Goal: Task Accomplishment & Management: Manage account settings

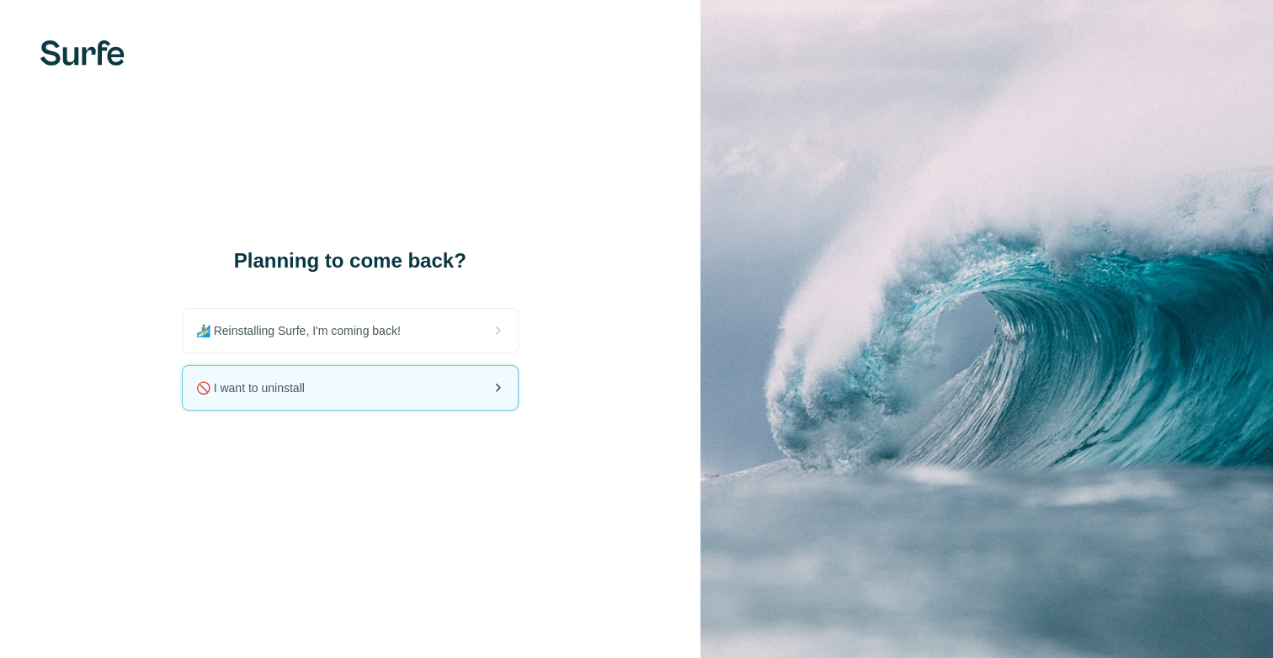
click at [360, 393] on div "🚫 I want to uninstall" at bounding box center [350, 388] width 335 height 44
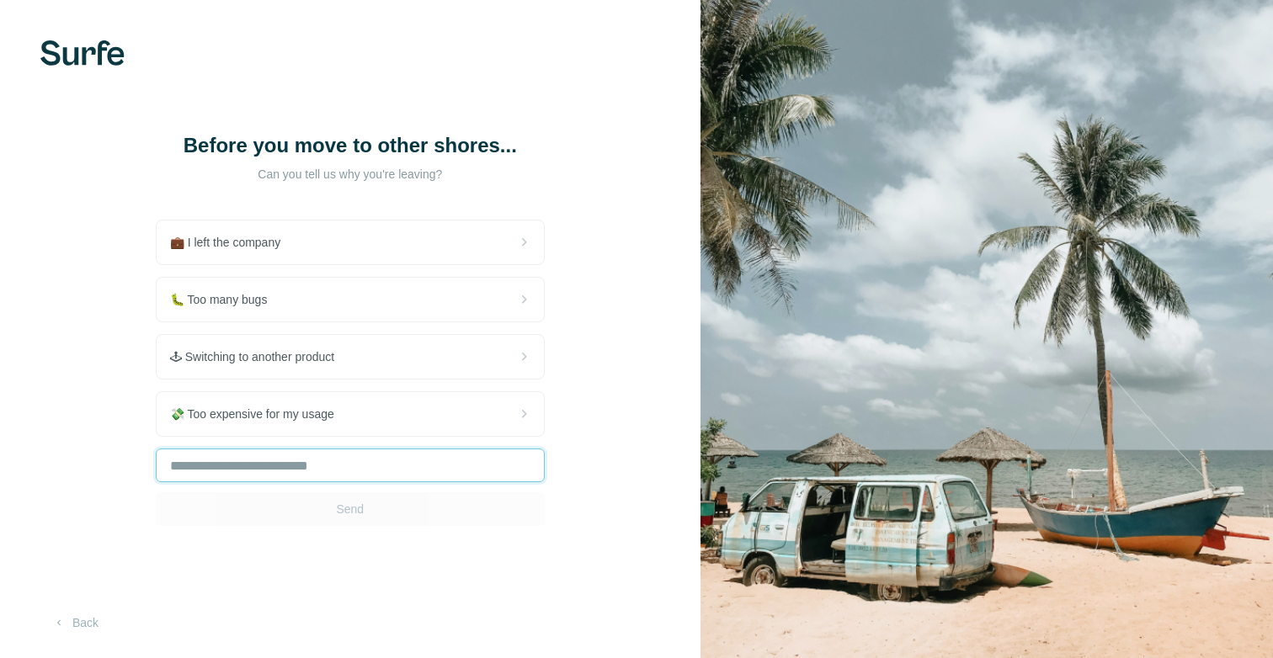
click at [332, 474] on input "text" at bounding box center [350, 466] width 389 height 34
type input "*****"
click at [353, 520] on button "Send" at bounding box center [350, 509] width 389 height 34
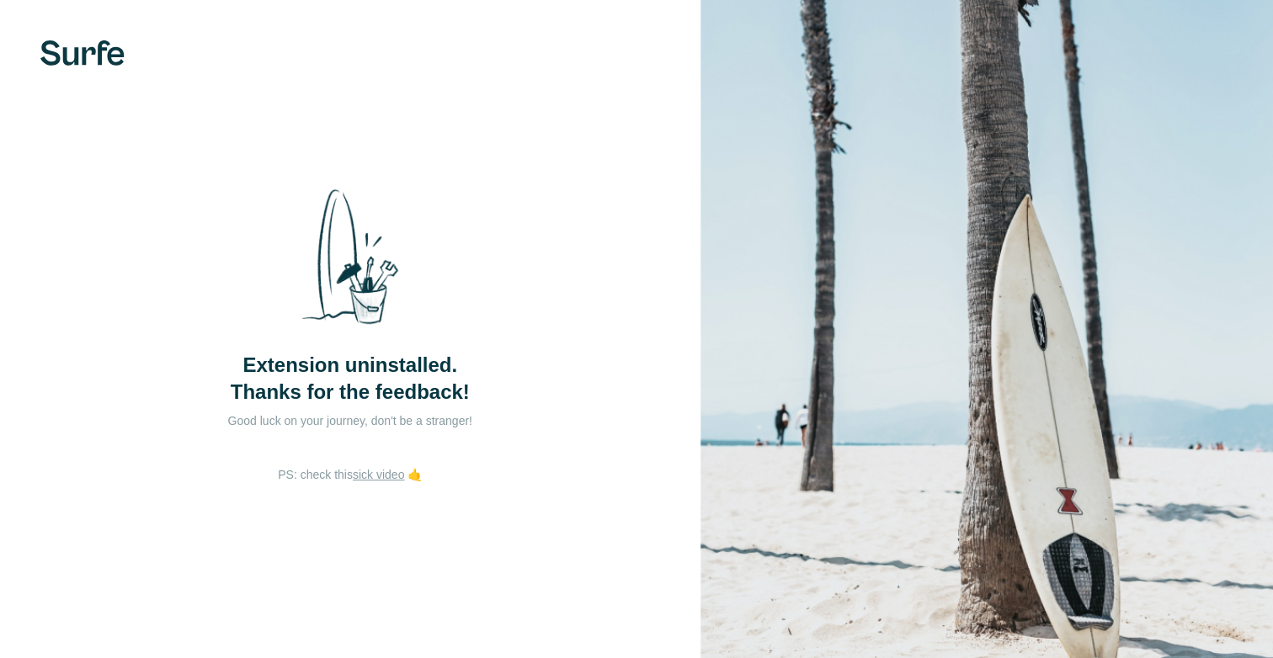
click at [397, 504] on div "Extension uninstalled. Thanks for the feedback! Good luck on your journey, don'…" at bounding box center [350, 329] width 700 height 658
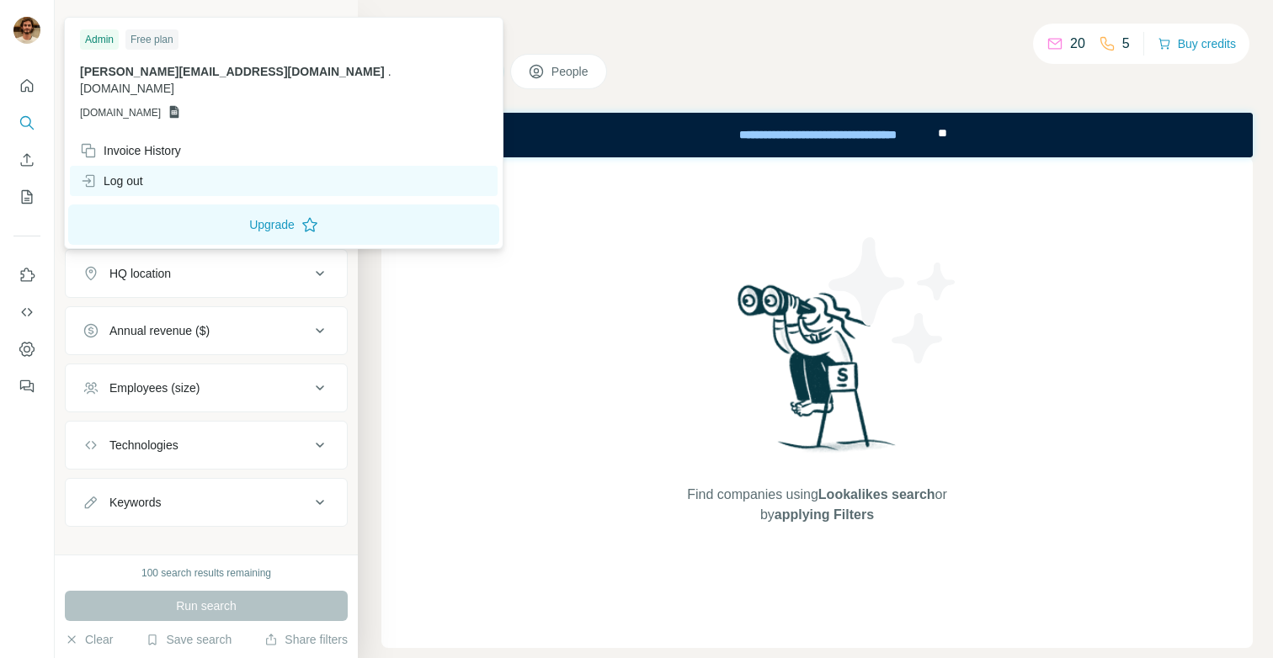
click at [124, 166] on div "Log out" at bounding box center [284, 181] width 428 height 30
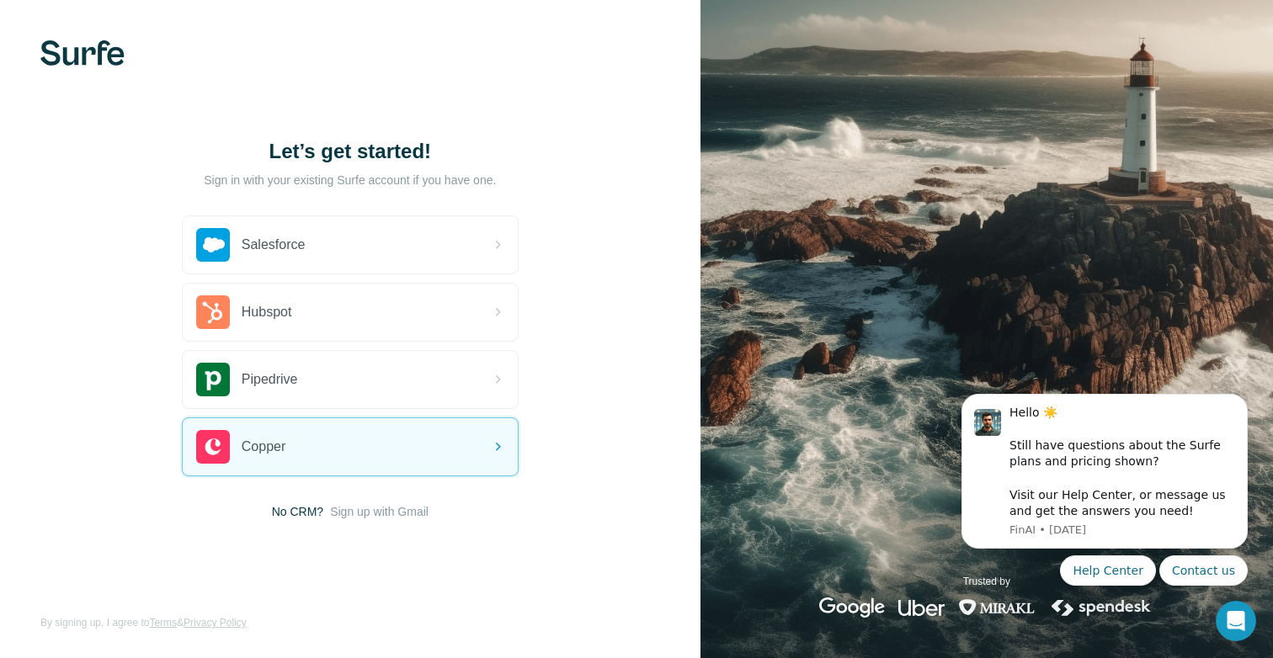
click at [525, 534] on div "Let’s get started! Sign in with your existing Surfe account if you have one. Sa…" at bounding box center [350, 329] width 700 height 658
click at [401, 510] on span "Sign up with Gmail" at bounding box center [379, 511] width 98 height 17
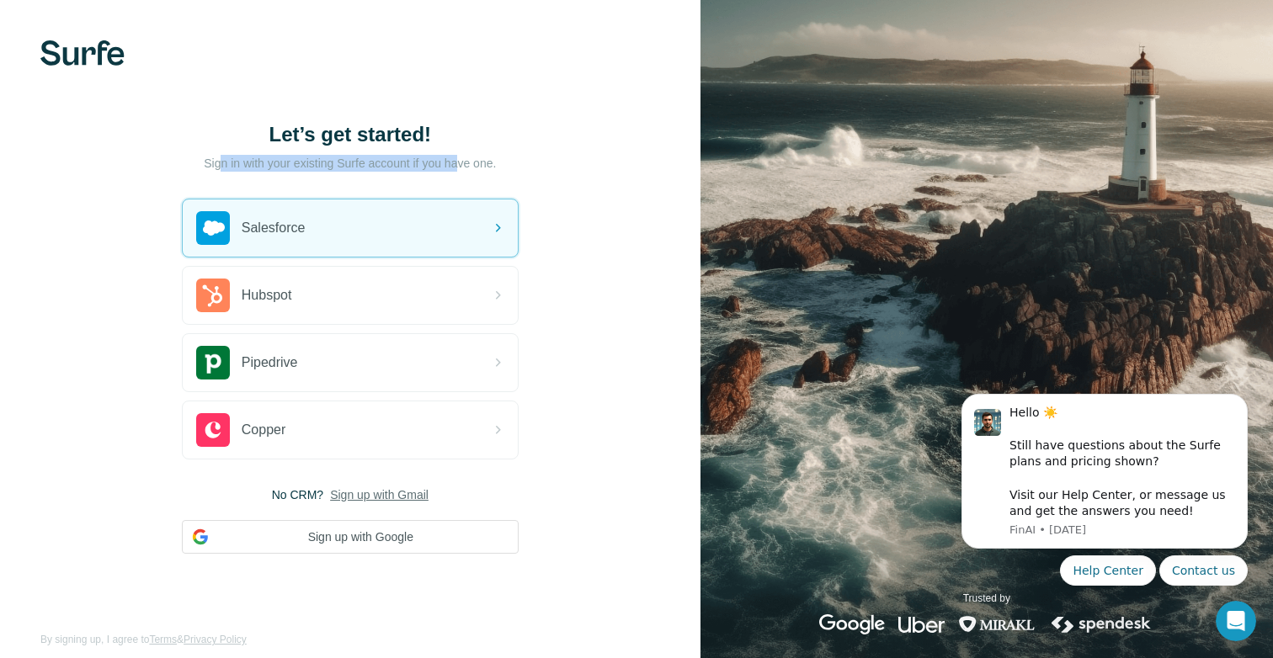
drag, startPoint x: 219, startPoint y: 157, endPoint x: 457, endPoint y: 170, distance: 238.5
click at [457, 170] on p "Sign in with your existing Surfe account if you have one." at bounding box center [350, 163] width 292 height 17
click at [258, 127] on h1 "Let’s get started!" at bounding box center [350, 134] width 337 height 27
drag, startPoint x: 258, startPoint y: 127, endPoint x: 523, endPoint y: 168, distance: 269.1
click at [525, 169] on div "Let’s get started! Sign in with your existing Surfe account if you have one. Sa…" at bounding box center [350, 337] width 700 height 675
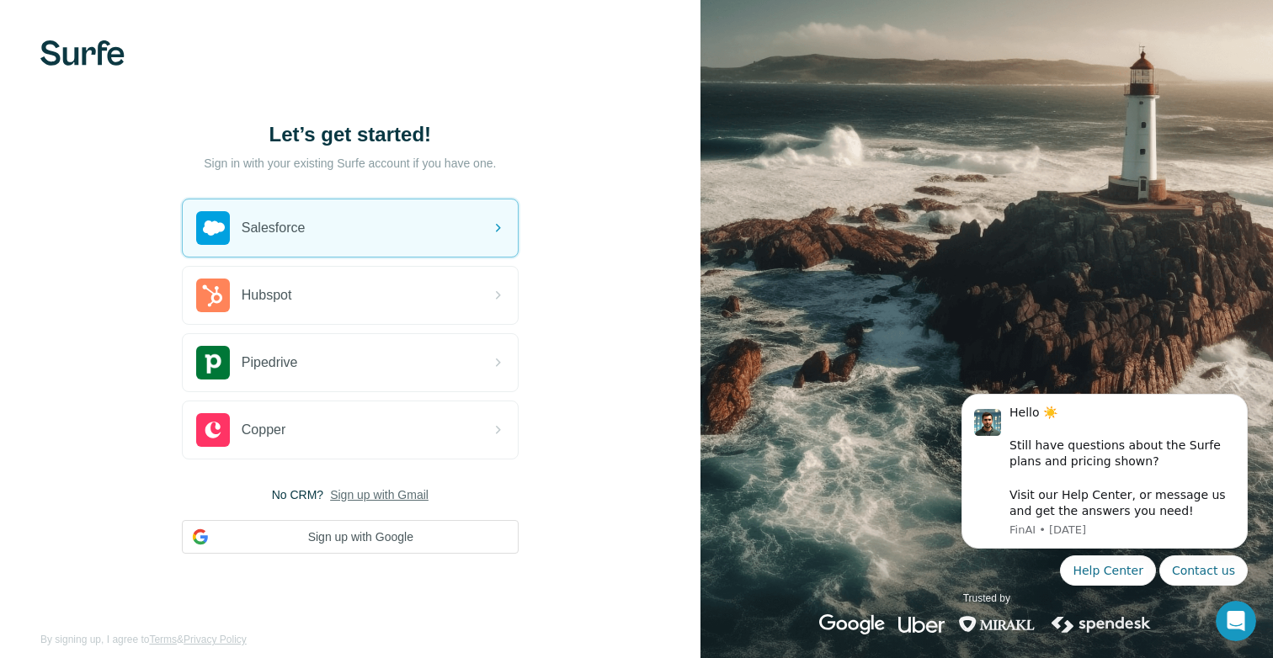
click at [484, 178] on div "Let’s get started!" at bounding box center [350, 151] width 337 height 61
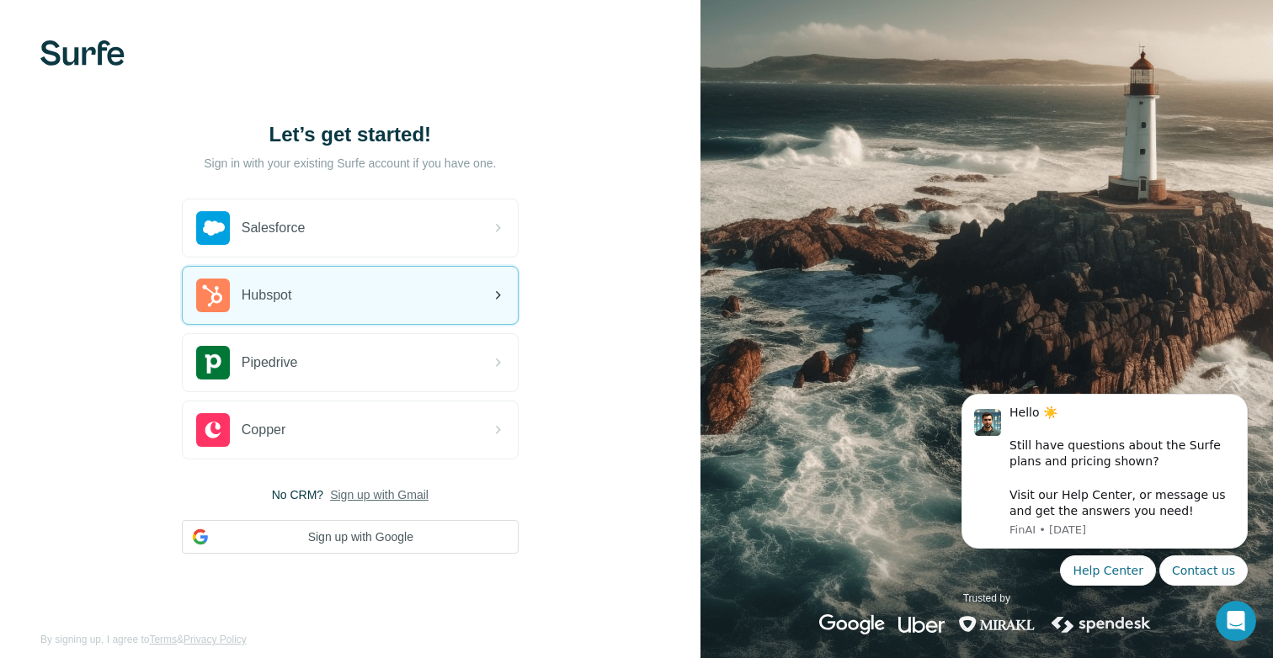
click at [320, 279] on div "Hubspot" at bounding box center [350, 295] width 335 height 57
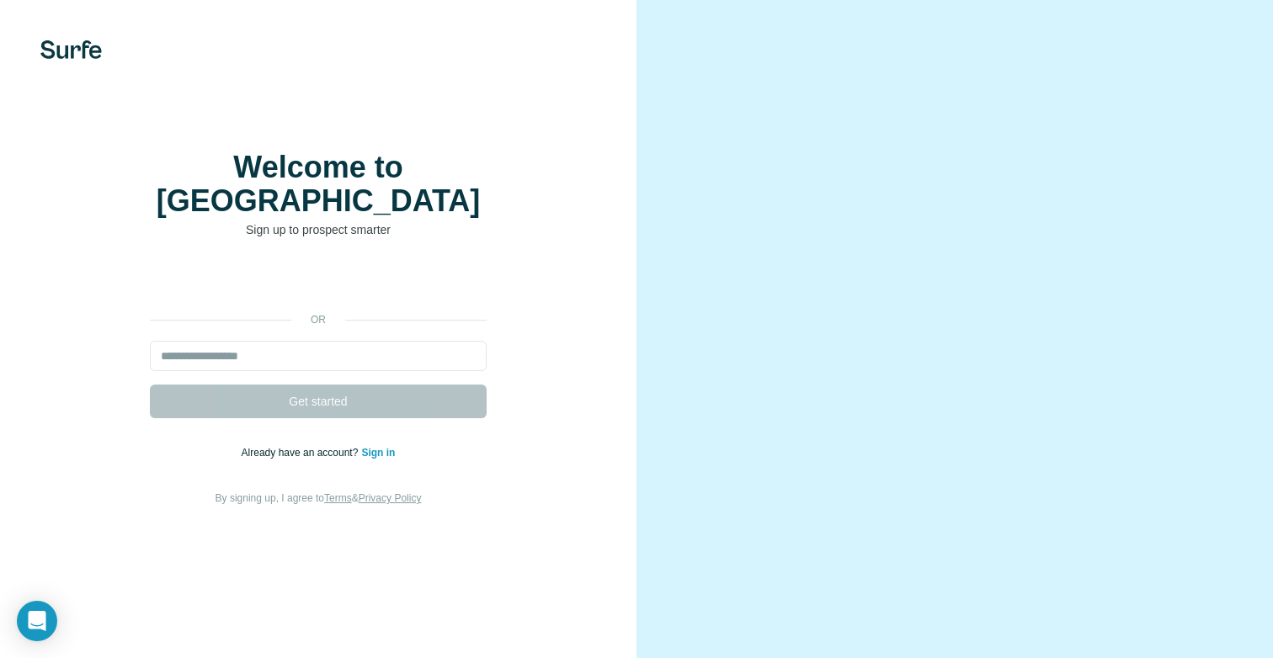
click at [369, 447] on link "Sign in" at bounding box center [378, 453] width 34 height 12
